Goal: Check status

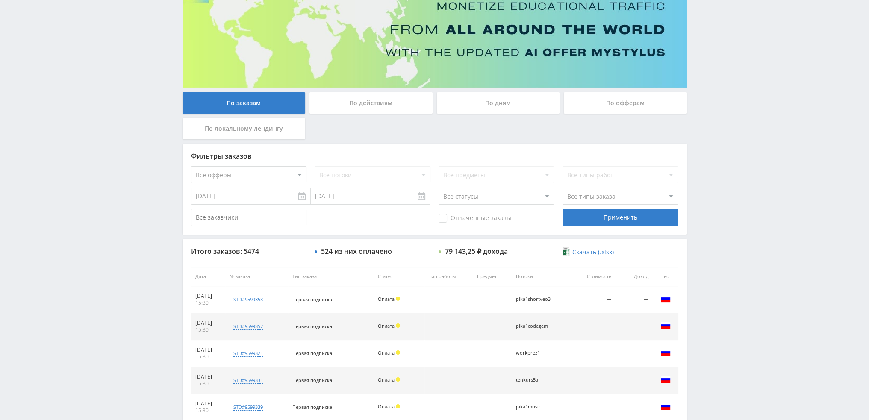
scroll to position [82, 0]
drag, startPoint x: 502, startPoint y: 196, endPoint x: 496, endPoint y: 202, distance: 8.5
click at [502, 196] on select "Все статусы В аукционе В работе На гарантии Завершен Возврат Черновик" at bounding box center [495, 196] width 115 height 17
select select "3"
click at [438, 188] on select "Все статусы В аукционе В работе На гарантии Завершен Возврат Черновик" at bounding box center [495, 196] width 115 height 17
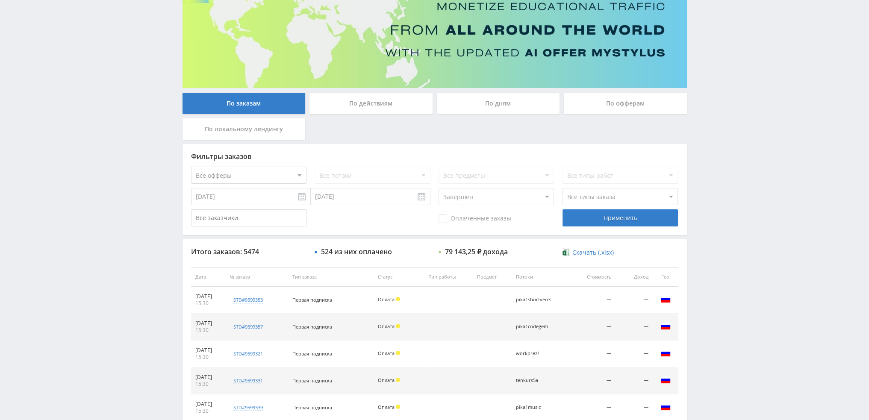
click at [583, 197] on select "Все типы заказа Ребилл Новый заказ" at bounding box center [619, 196] width 115 height 17
select select "2"
click at [562, 188] on select "Все типы заказа Ребилл Новый заказ" at bounding box center [619, 196] width 115 height 17
click at [590, 211] on div "Применить" at bounding box center [619, 217] width 115 height 17
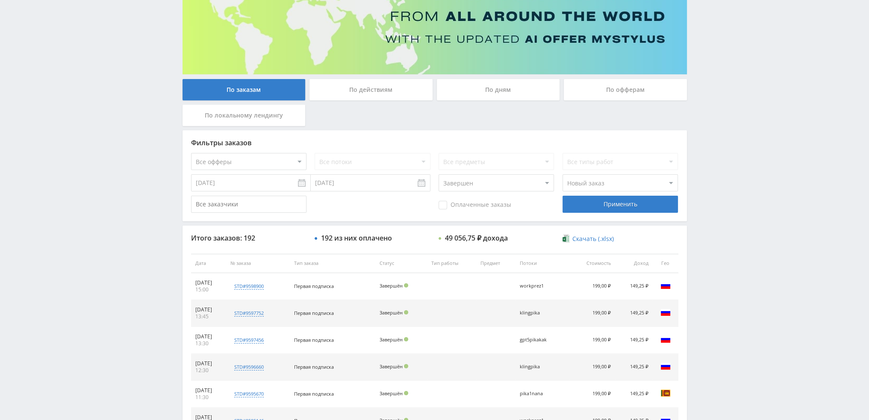
scroll to position [0, 0]
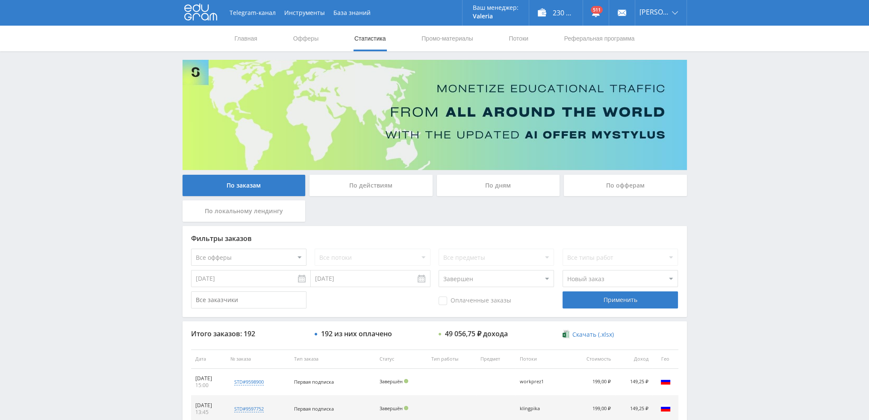
click at [501, 183] on div "По дням" at bounding box center [498, 185] width 123 height 21
click at [0, 0] on input "По дням" at bounding box center [0, 0] width 0 height 0
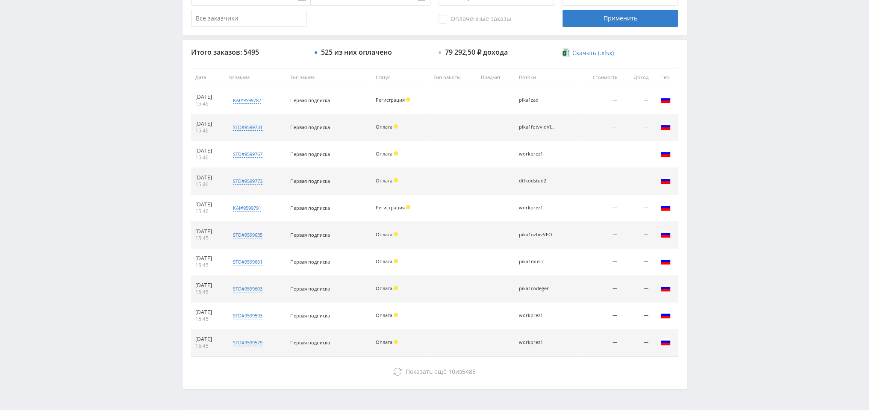
scroll to position [296, 0]
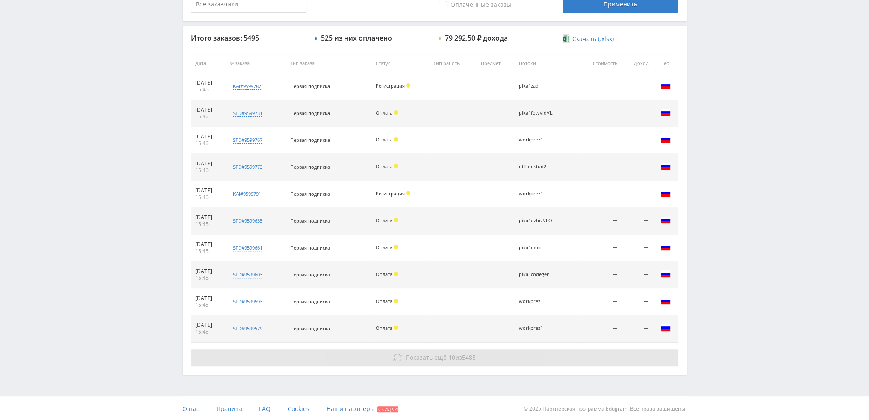
click at [521, 352] on button "Показать ещё 10 из 5485" at bounding box center [434, 357] width 487 height 17
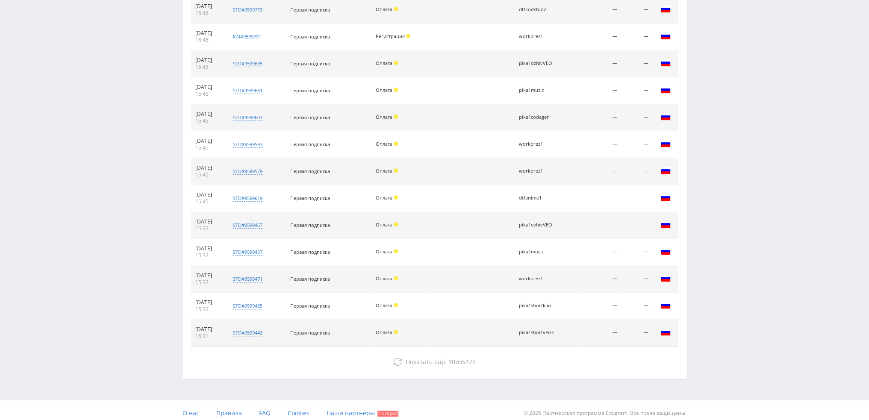
scroll to position [457, 0]
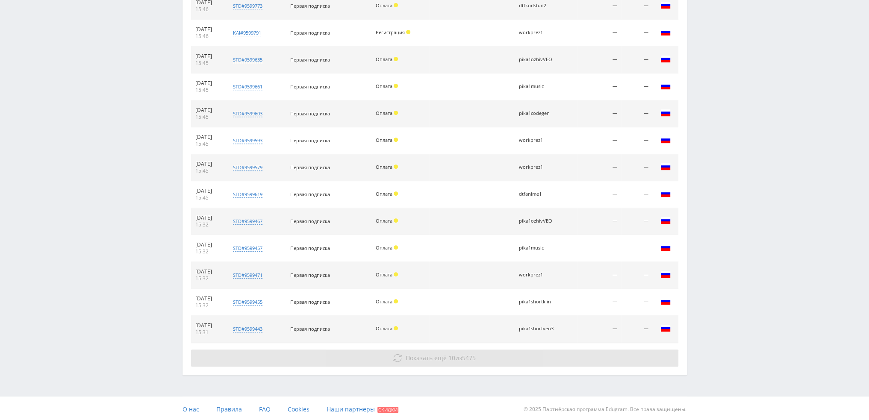
click at [474, 354] on span "5475" at bounding box center [469, 358] width 14 height 8
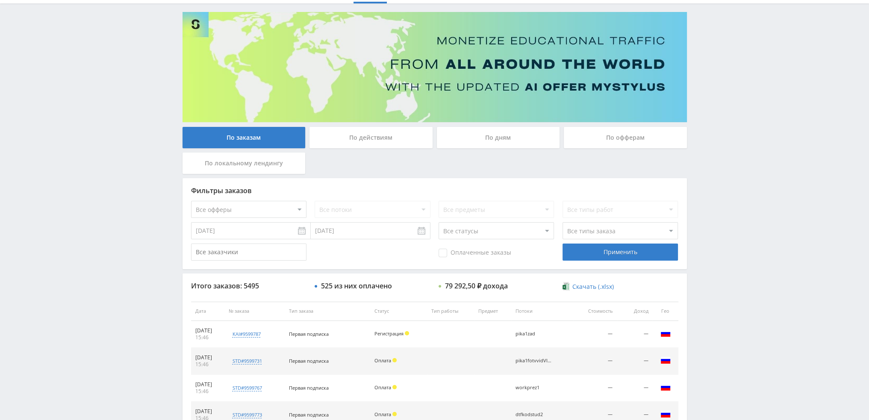
scroll to position [15, 0]
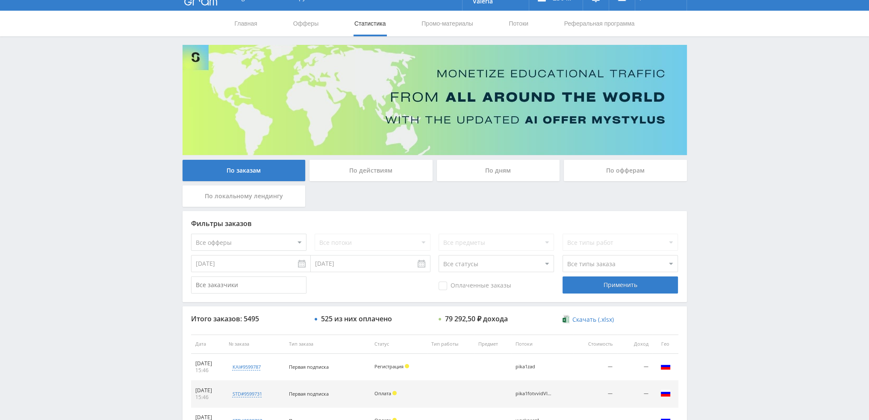
click at [498, 177] on div "По дням" at bounding box center [498, 170] width 123 height 21
click at [0, 0] on input "По дням" at bounding box center [0, 0] width 0 height 0
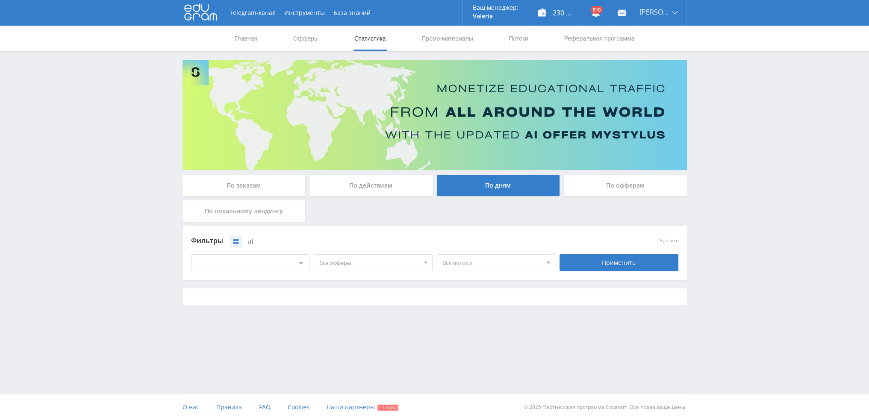
scroll to position [0, 0]
